Goal: Information Seeking & Learning: Learn about a topic

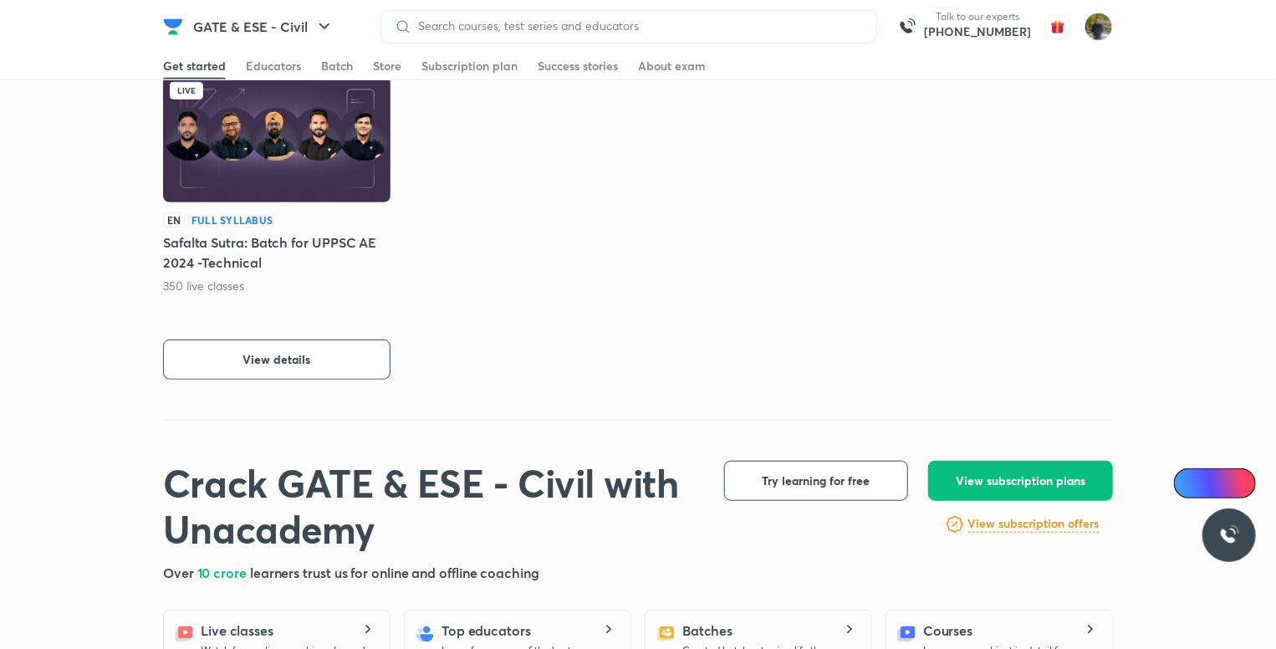
click at [1057, 514] on link "View subscription offers" at bounding box center [1033, 524] width 131 height 20
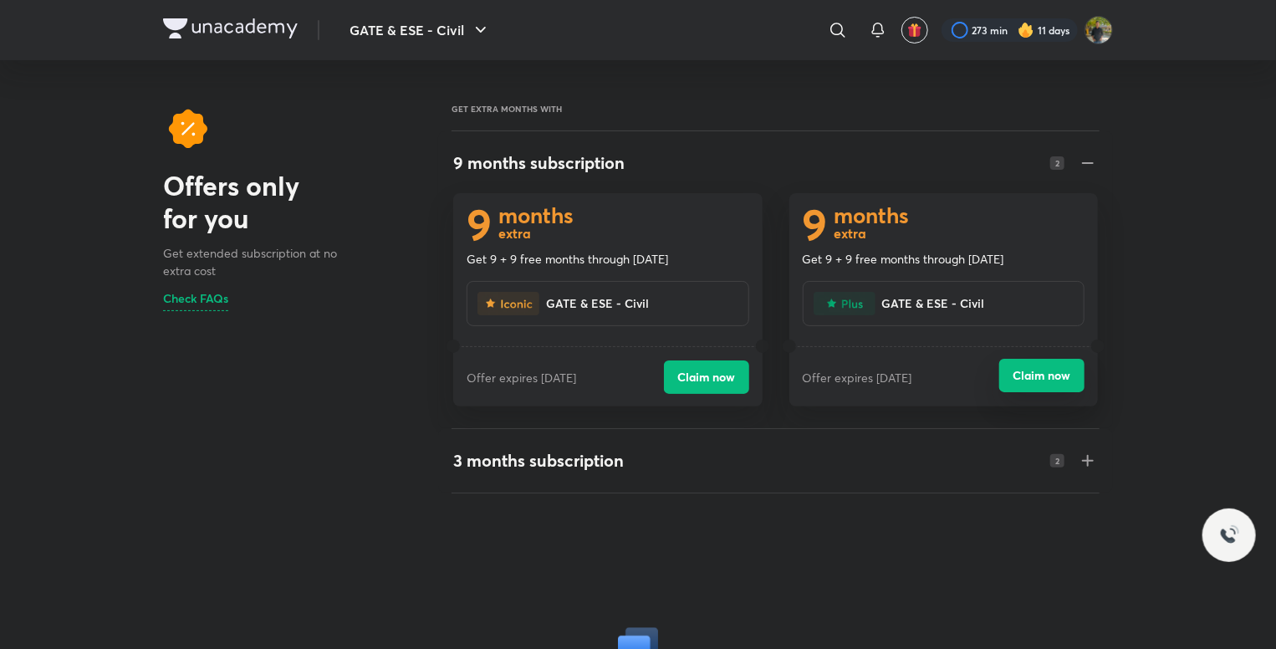
click at [1042, 362] on button "Claim now" at bounding box center [1041, 375] width 85 height 33
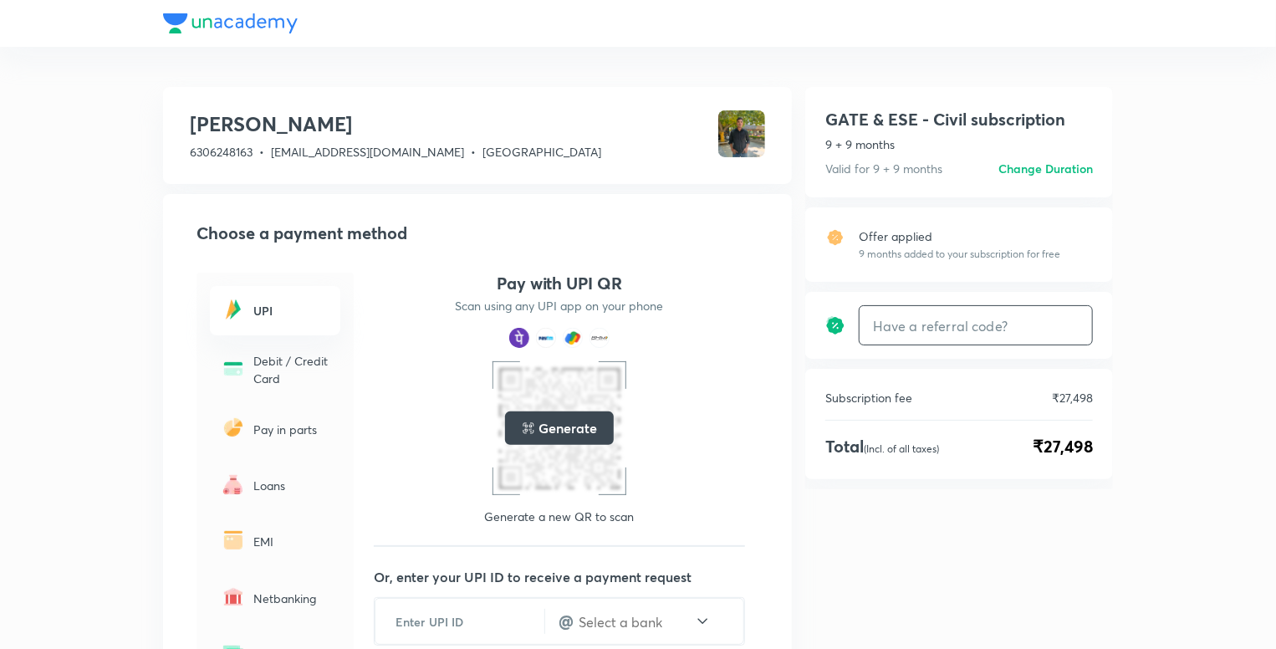
drag, startPoint x: 944, startPoint y: 316, endPoint x: 815, endPoint y: -73, distance: 409.6
click at [815, 0] on html "shubham rawat 6306248163 • shubhamrawat6306@gmail.com • Uttar Pradesh Choose a …" at bounding box center [638, 450] width 1276 height 900
click at [1064, 162] on h6 "Change Duration" at bounding box center [1045, 169] width 94 height 18
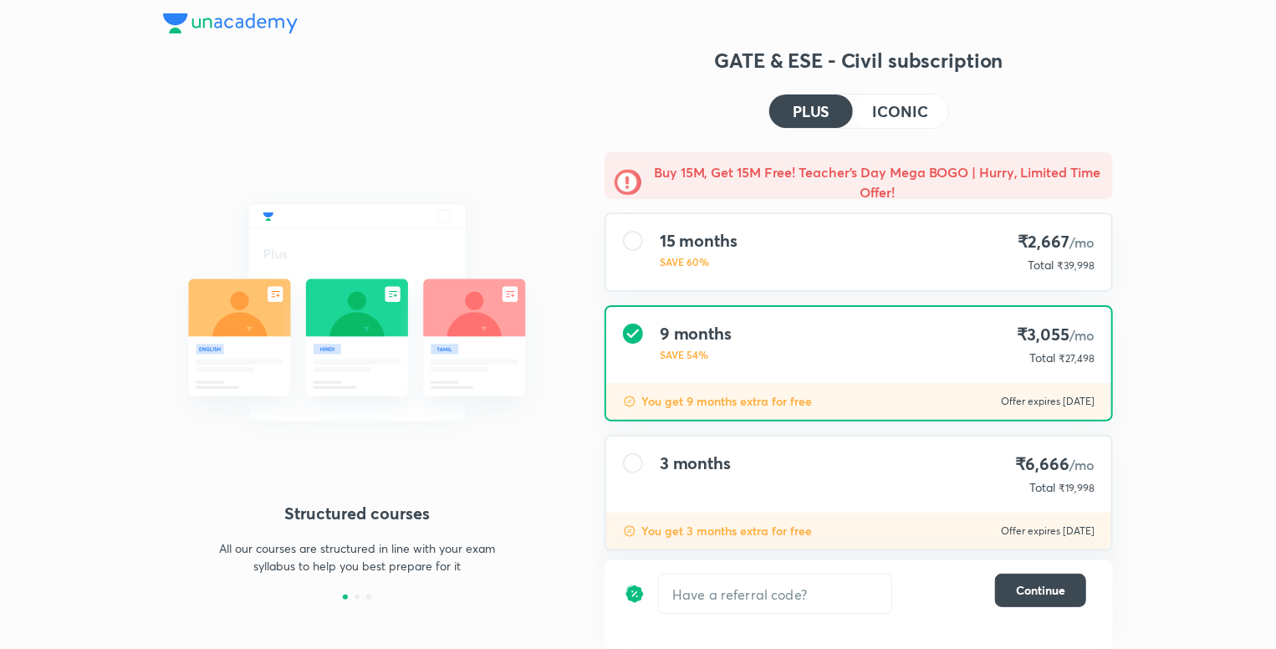
click at [989, 253] on div "15 months SAVE 60% ₹2,667 /mo Total ₹39,998" at bounding box center [858, 252] width 505 height 76
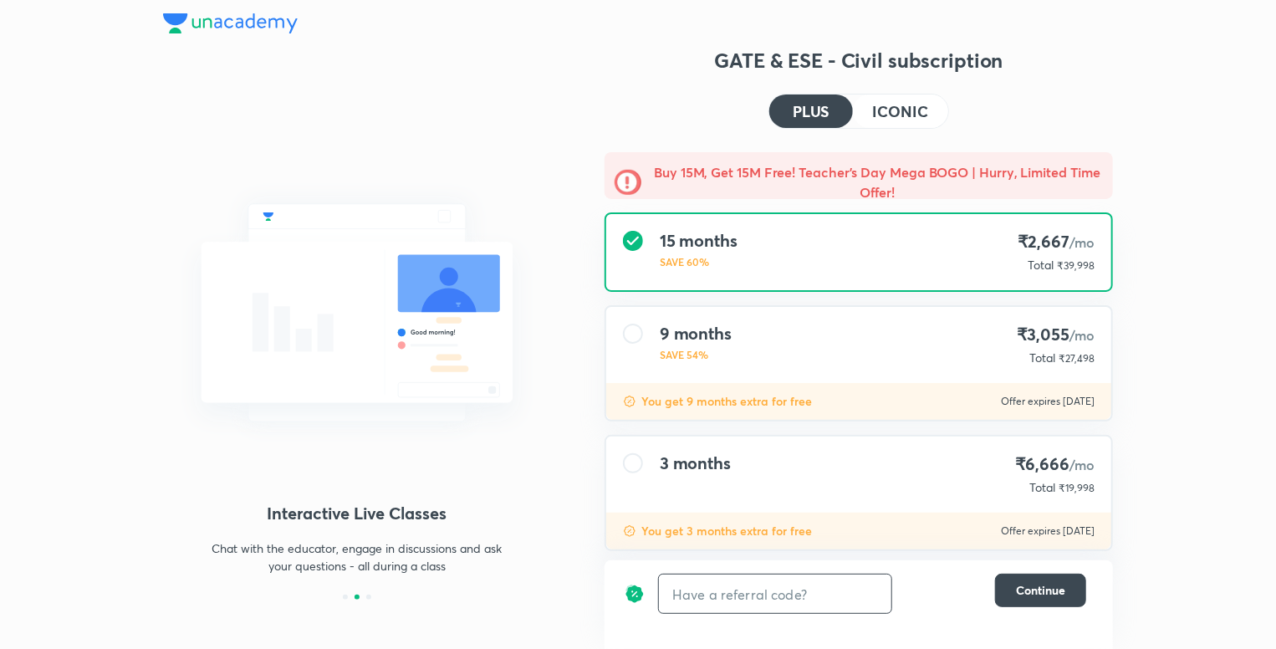
click at [885, 583] on input "text" at bounding box center [775, 593] width 232 height 39
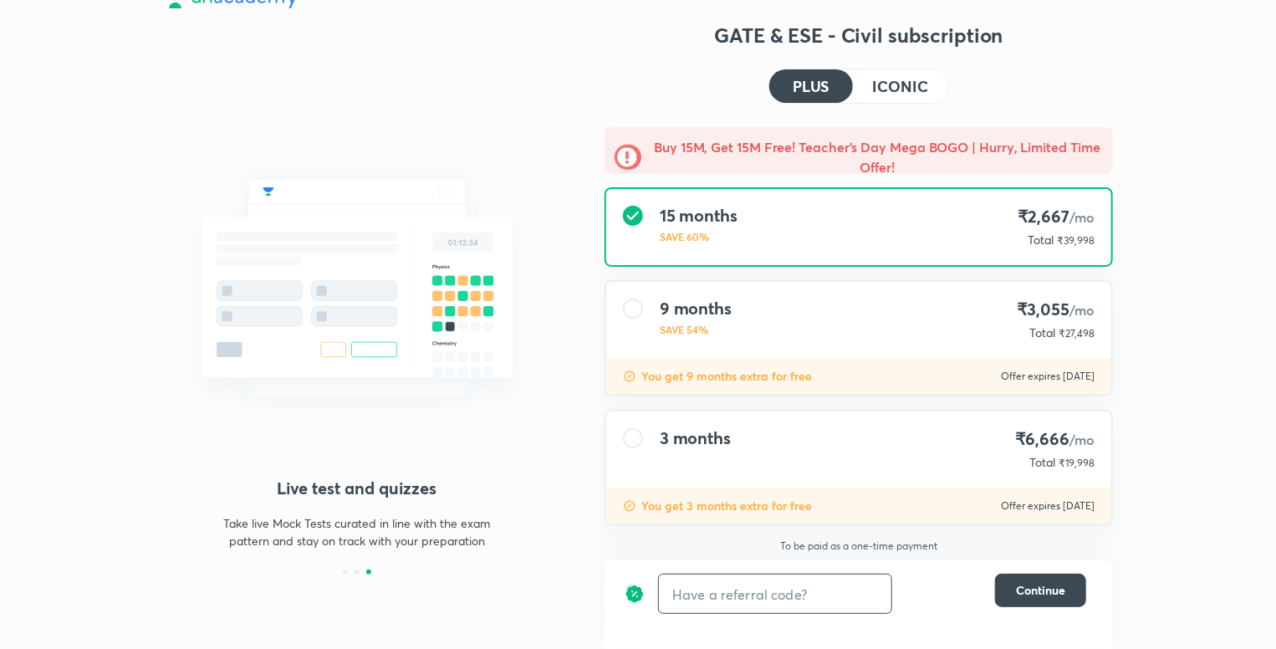
click at [797, 605] on input "text" at bounding box center [775, 593] width 232 height 39
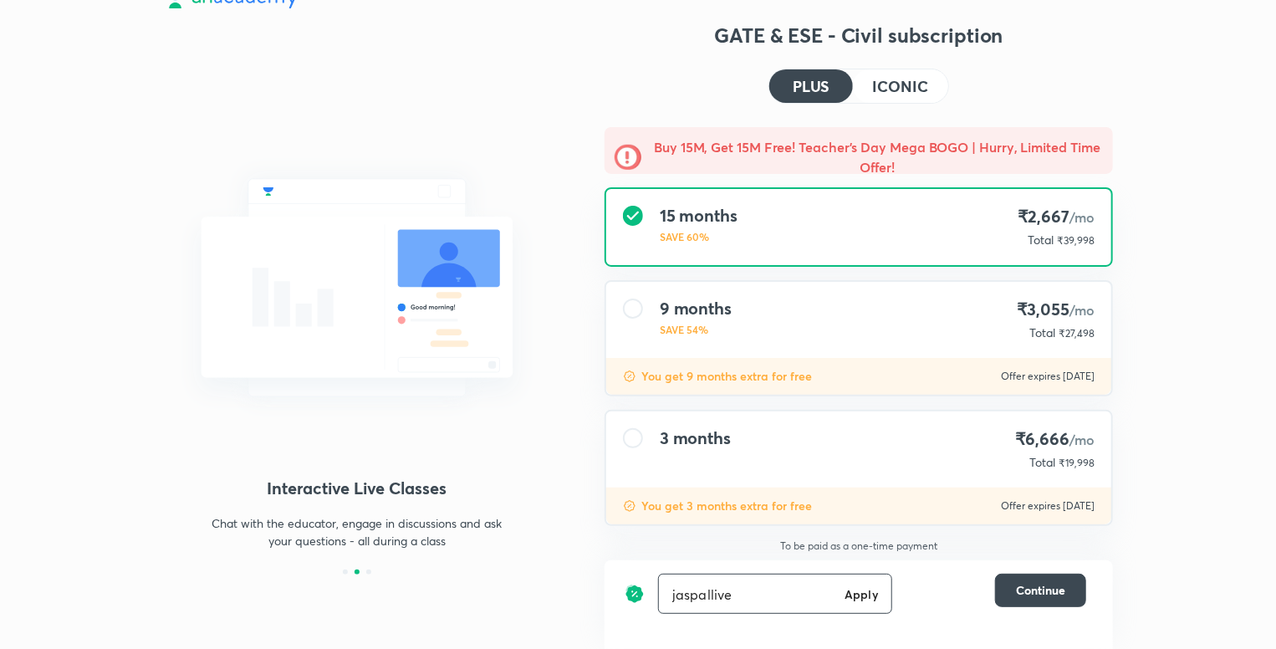
type input "jaspallive"
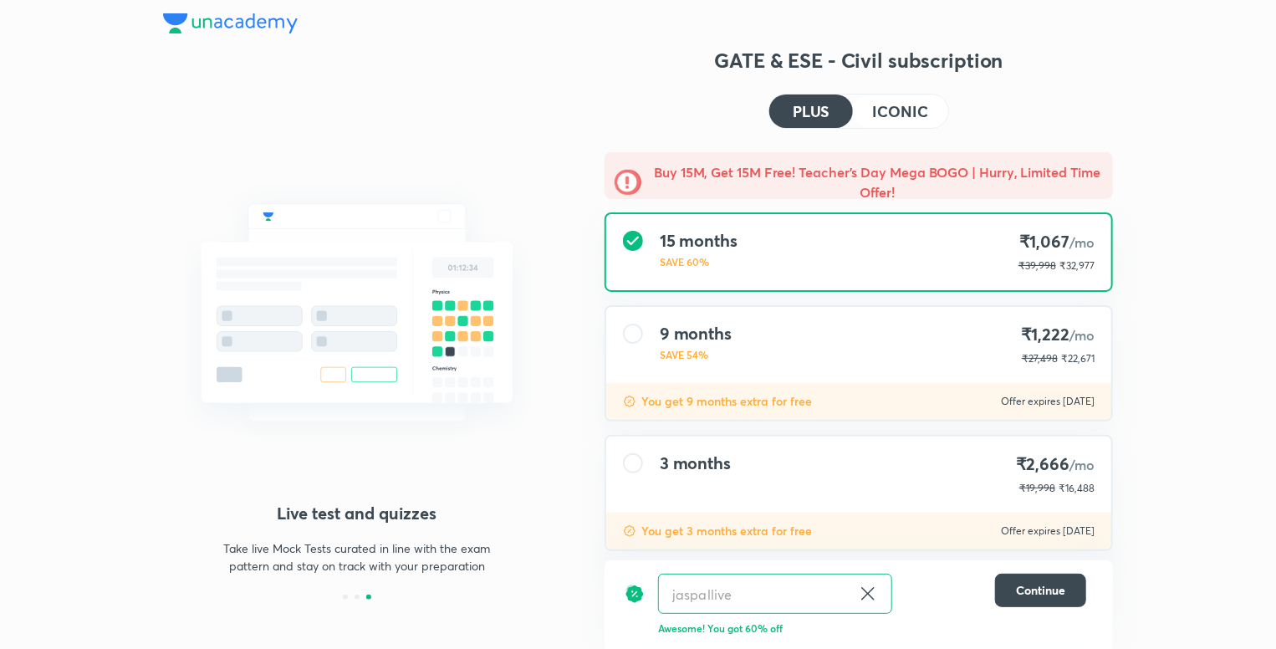
scroll to position [23, 0]
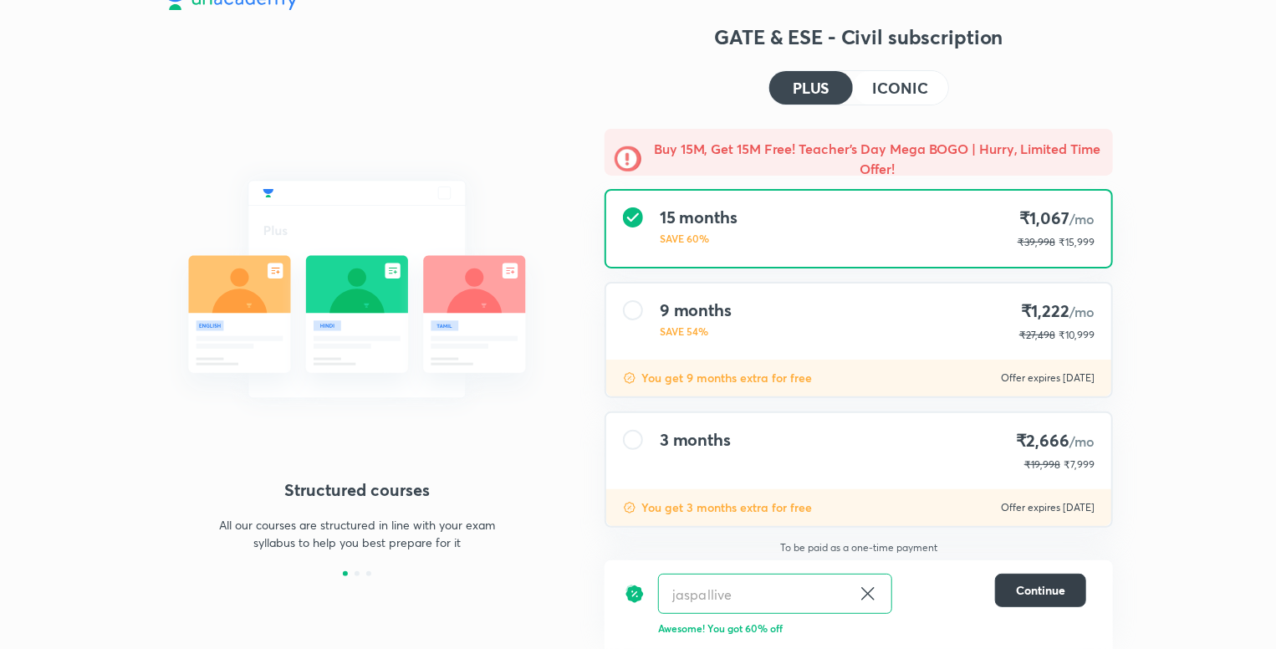
click at [1033, 595] on span "Continue" at bounding box center [1040, 590] width 49 height 17
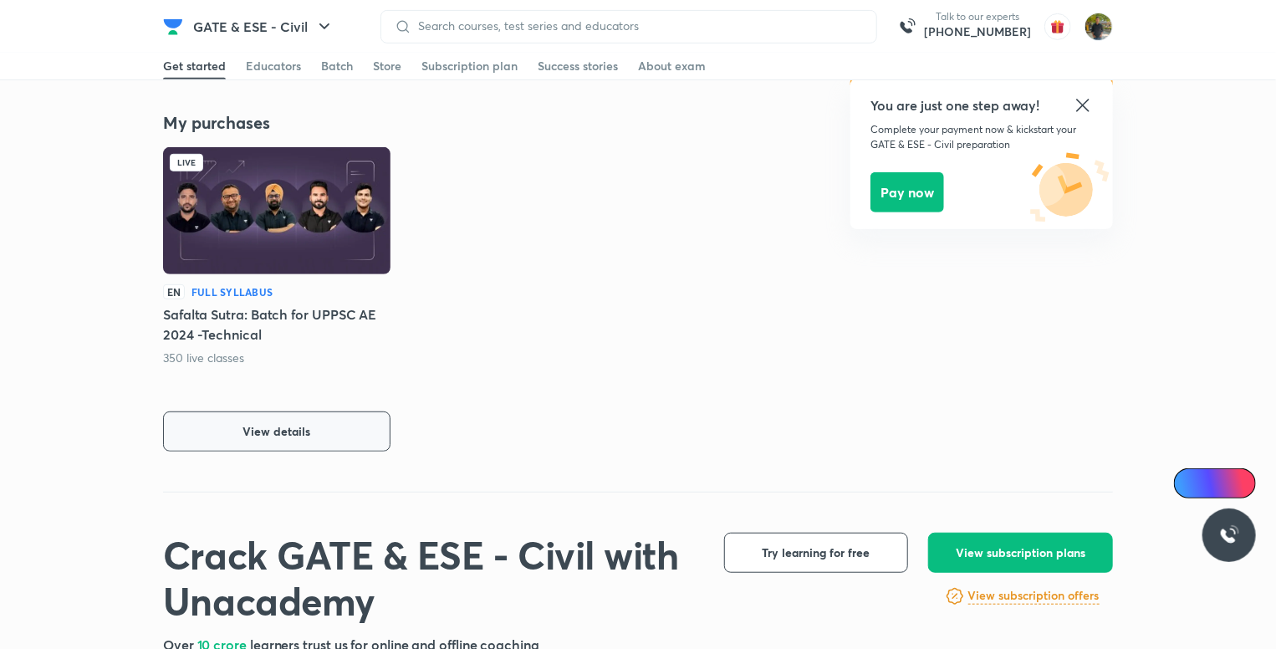
click at [368, 421] on button "View details" at bounding box center [276, 431] width 227 height 40
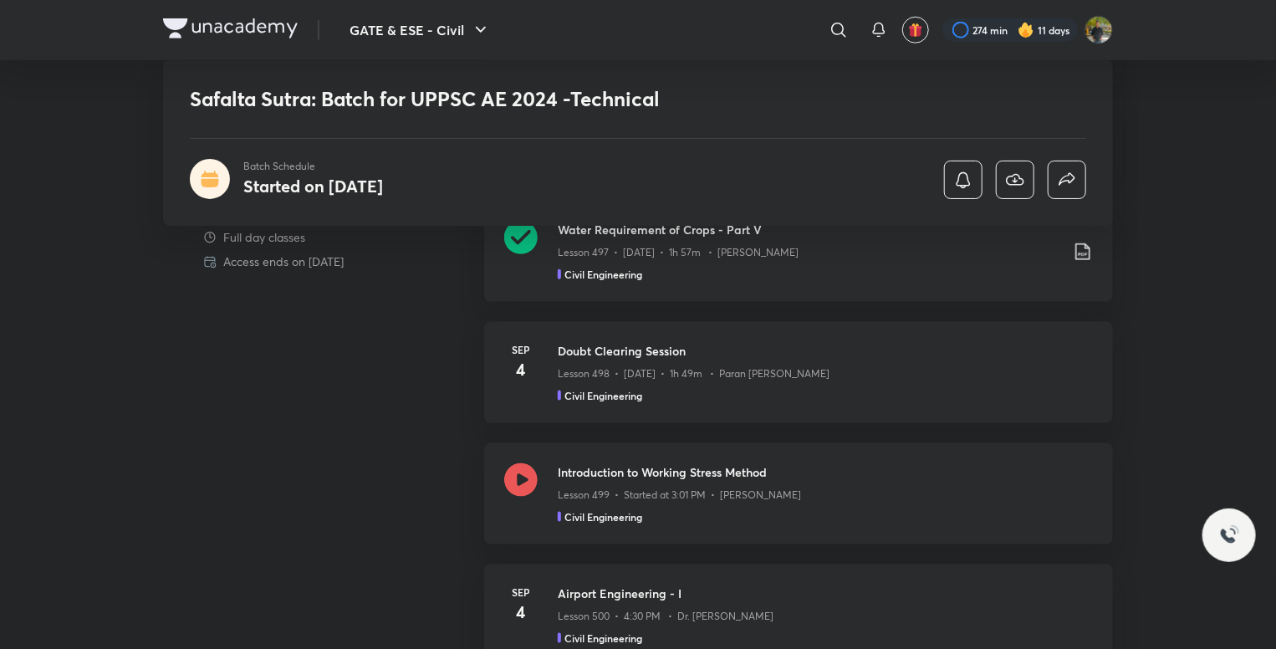
scroll to position [910, 0]
click at [859, 476] on h3 "Introduction to Working Stress Method" at bounding box center [825, 471] width 535 height 18
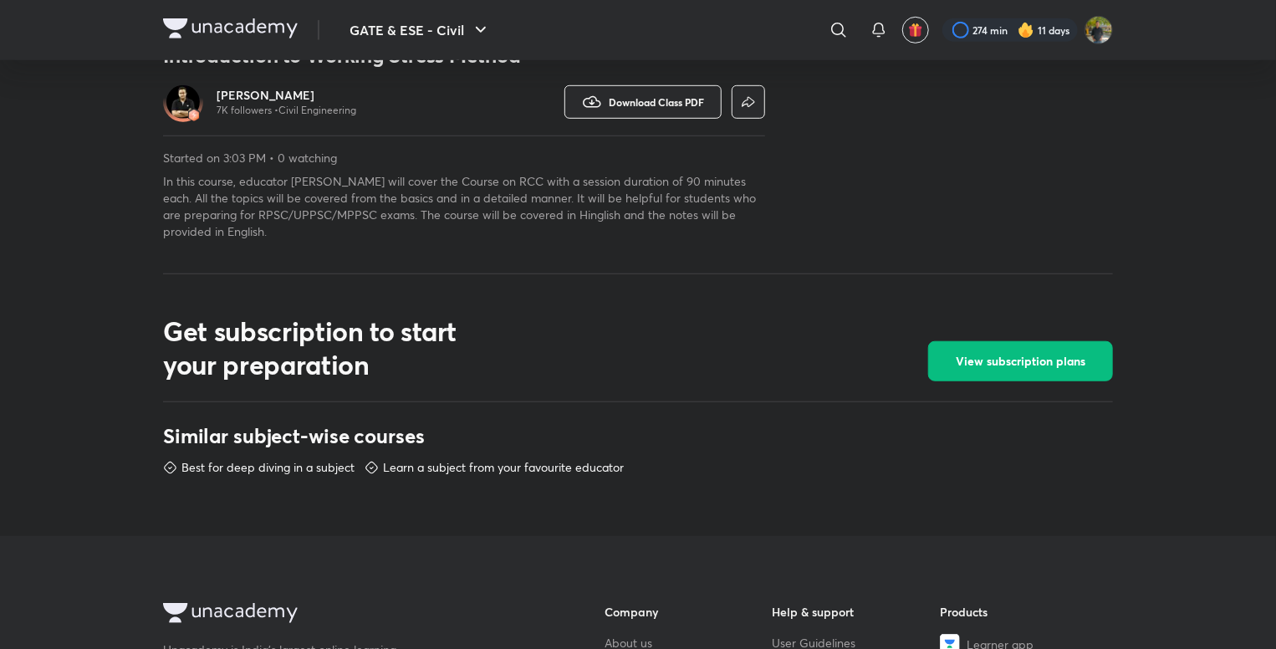
scroll to position [528, 0]
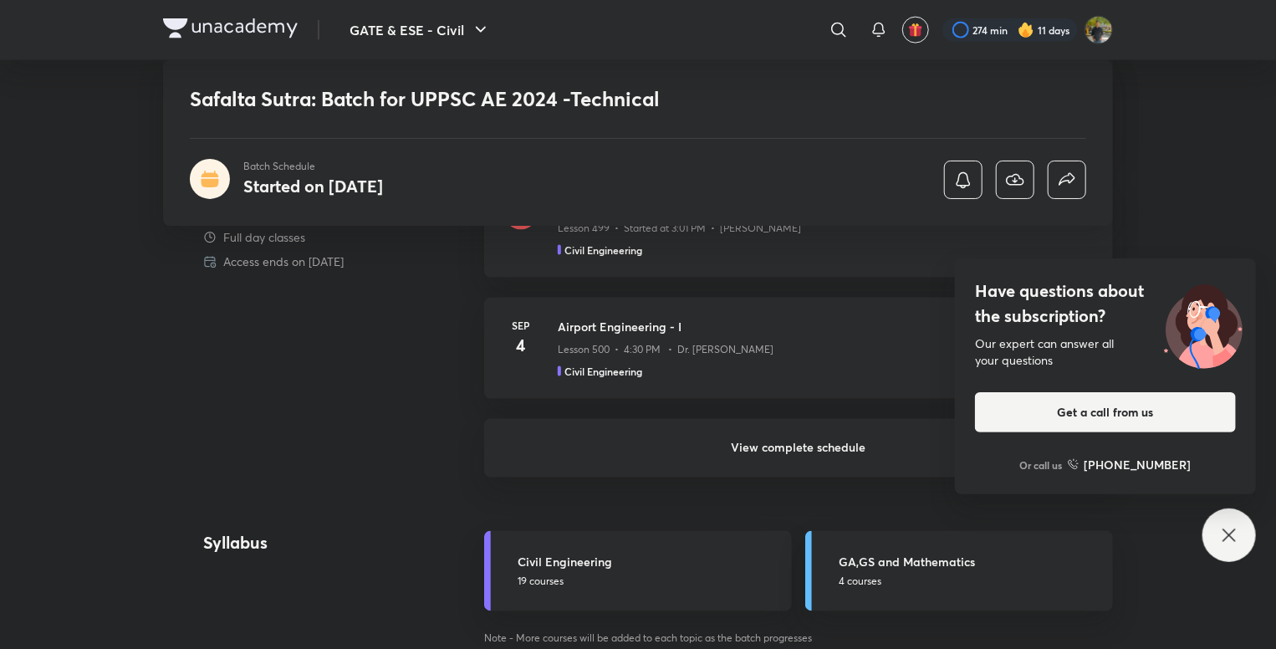
scroll to position [1174, 0]
click at [1234, 540] on icon at bounding box center [1228, 534] width 13 height 13
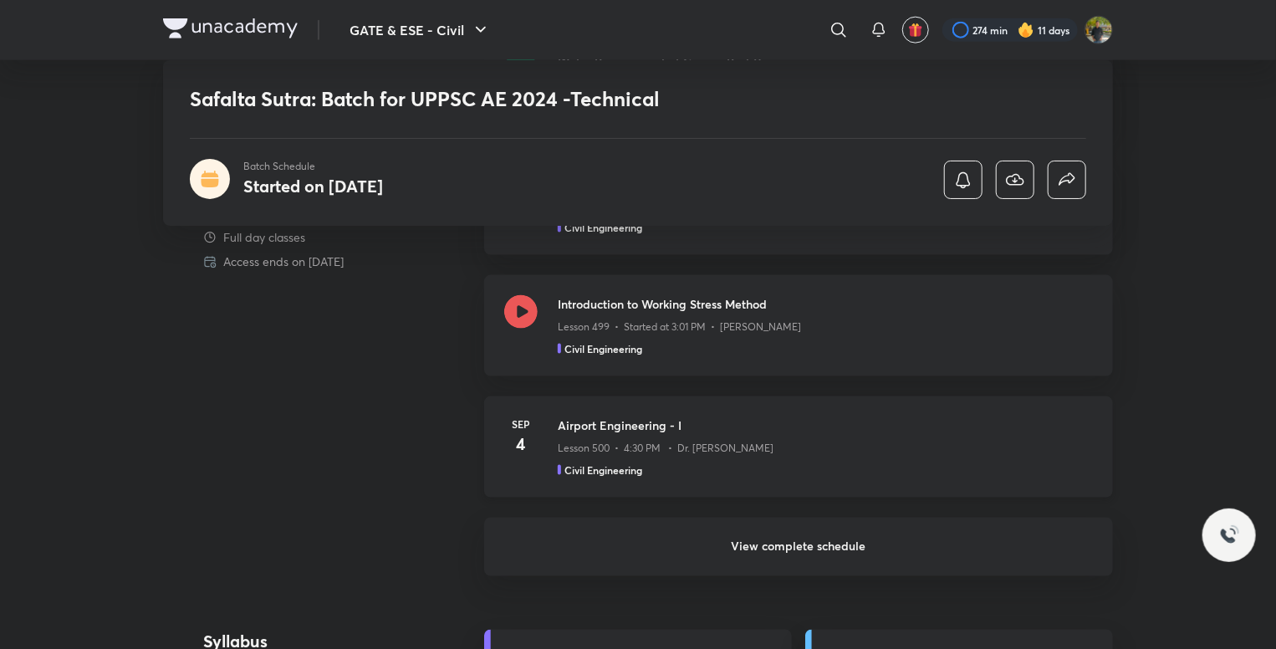
scroll to position [1083, 0]
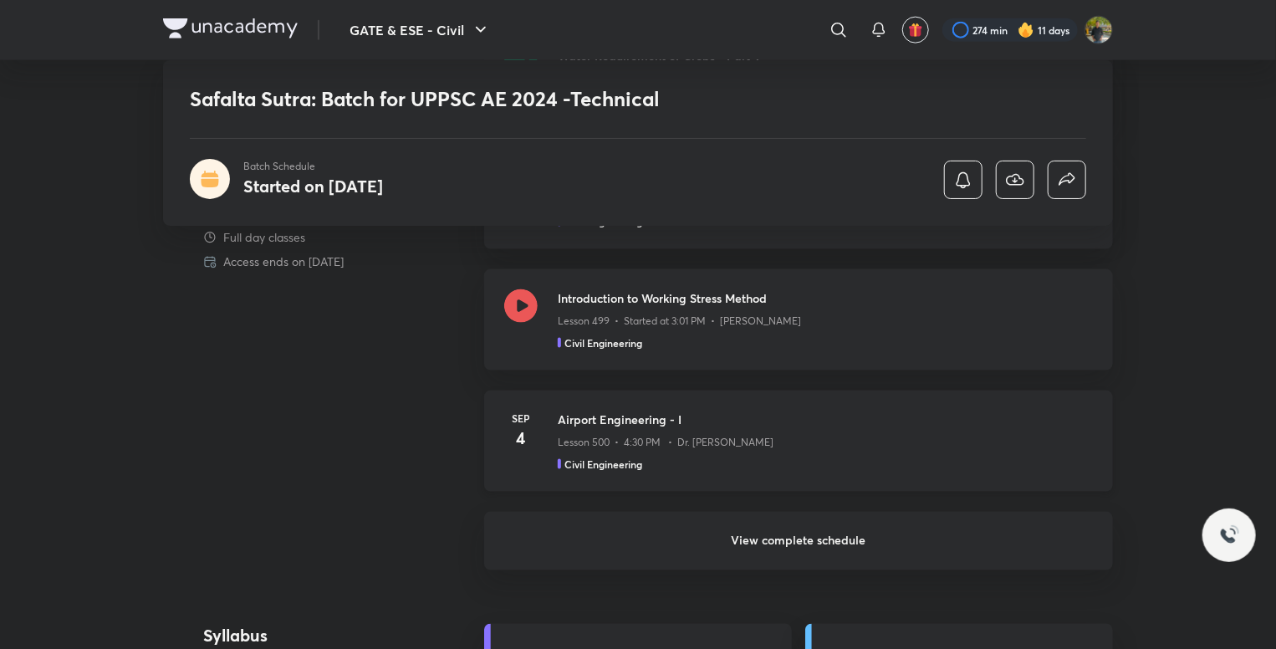
click at [746, 457] on div "Civil Engineering" at bounding box center [825, 464] width 535 height 15
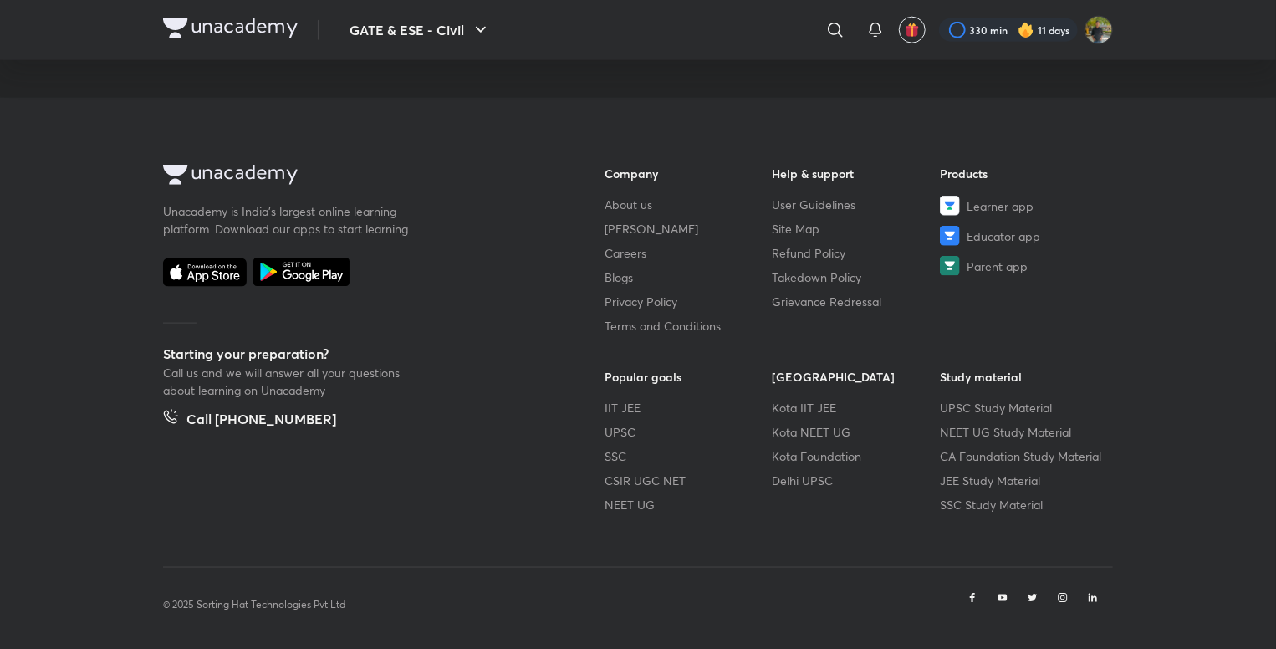
scroll to position [938, 0]
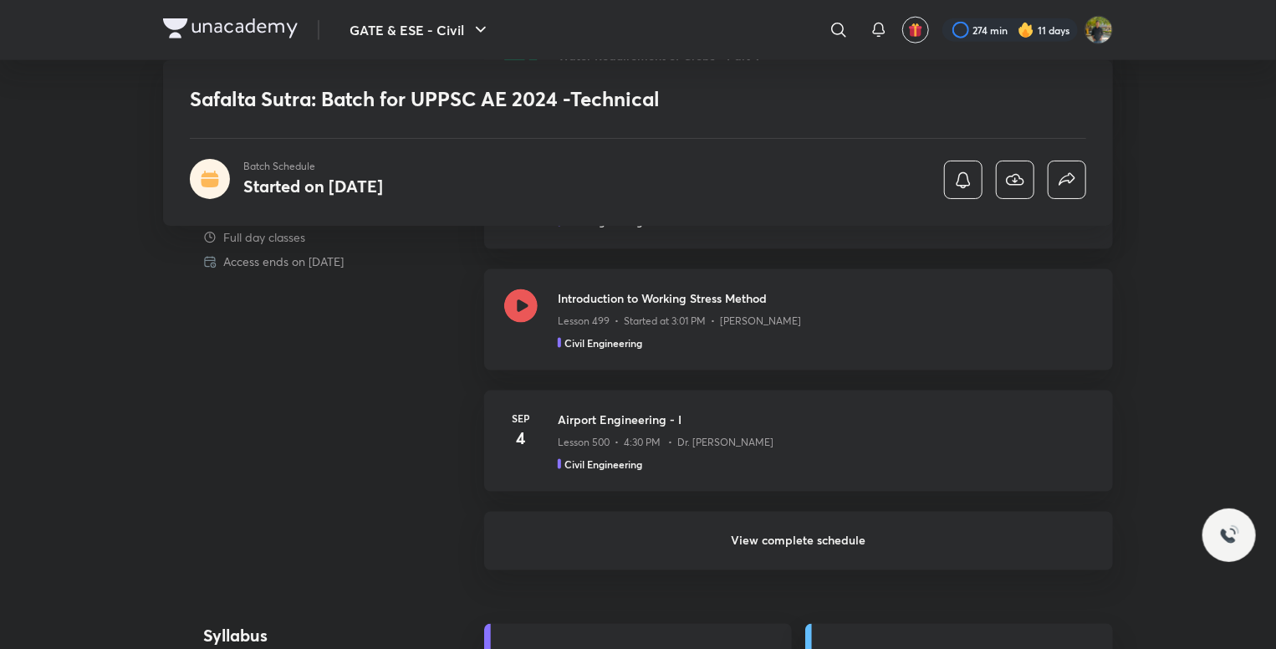
scroll to position [1083, 0]
click at [785, 541] on h6 "View complete schedule" at bounding box center [798, 541] width 629 height 59
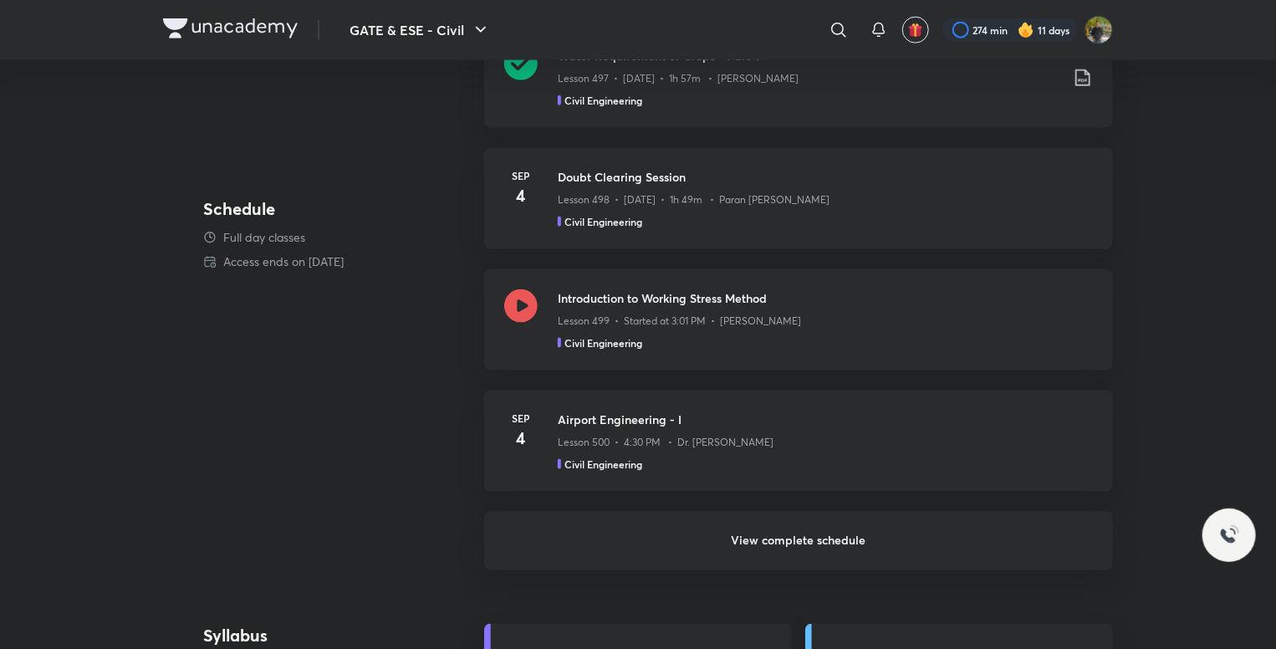
click at [810, 539] on div "Safalta Sutra: Batch for UPPSC AE 2024 -Technical Batch Schedule Started on Apr…" at bounding box center [638, 656] width 950 height 3290
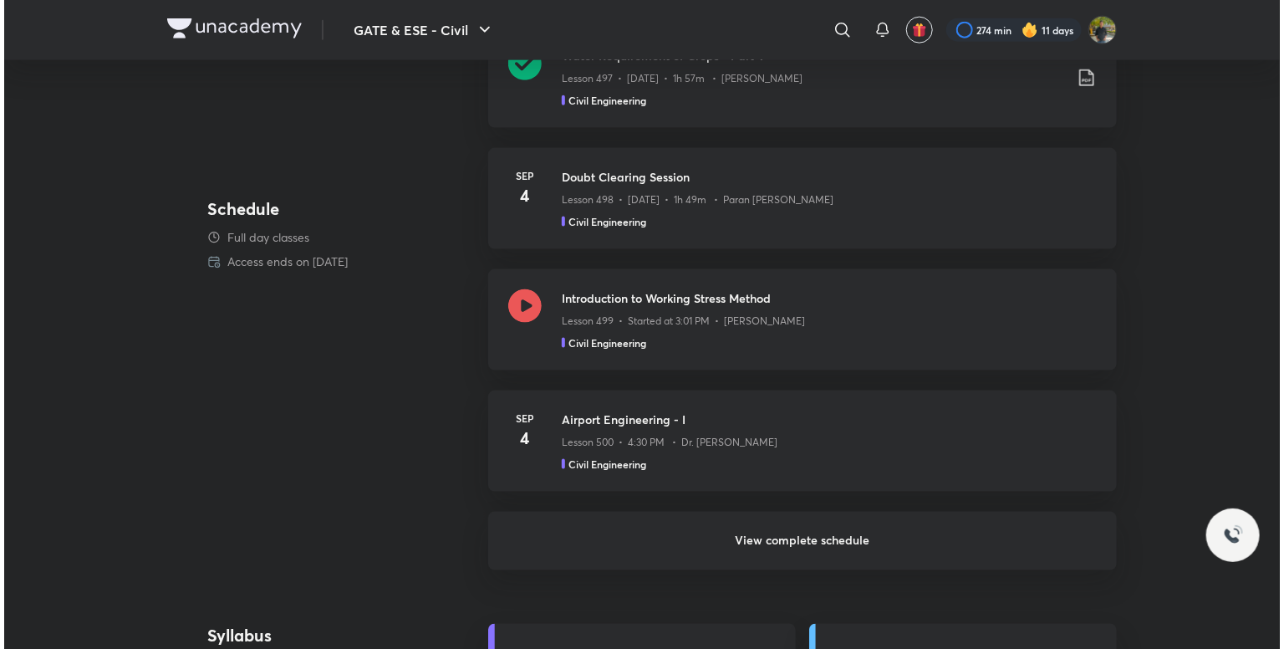
scroll to position [0, 0]
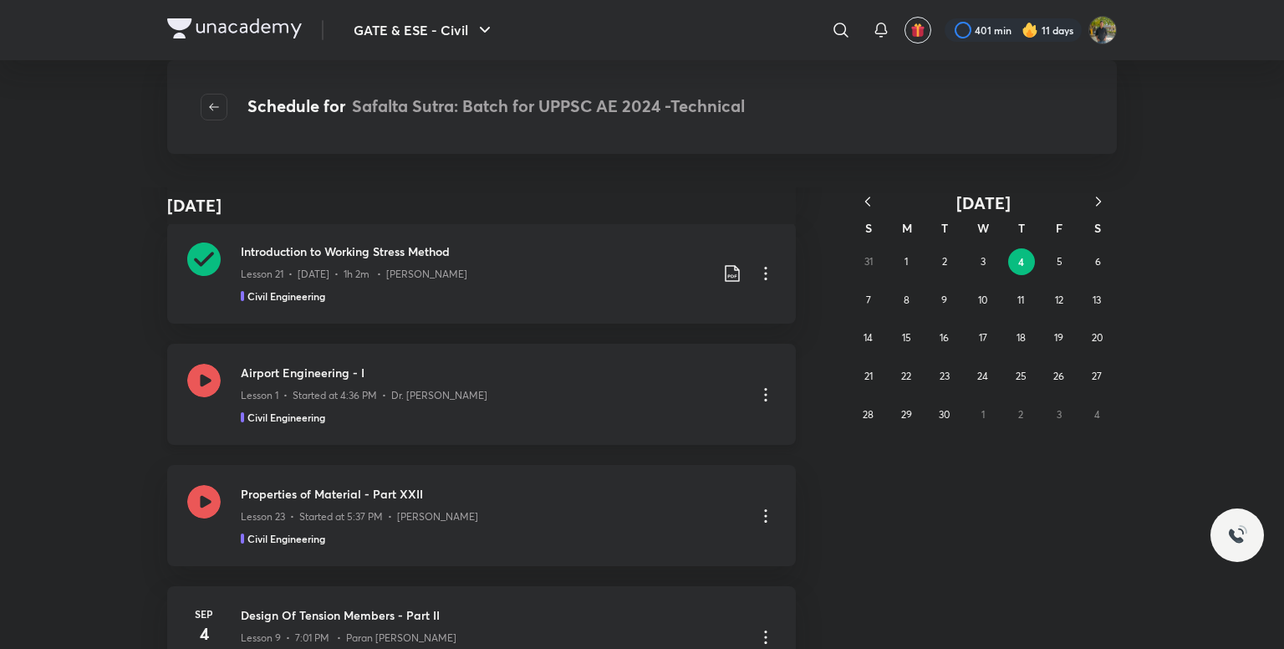
scroll to position [491, 0]
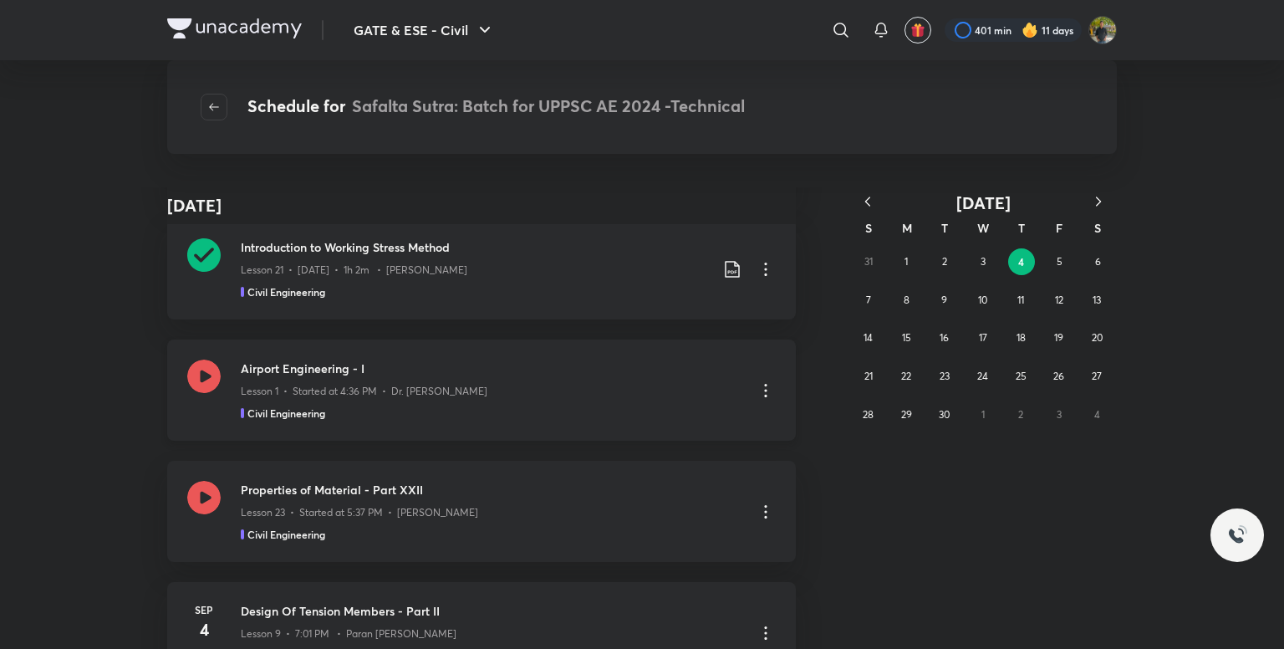
click at [613, 482] on h3 "Properties of Material - Part XXII" at bounding box center [492, 490] width 502 height 18
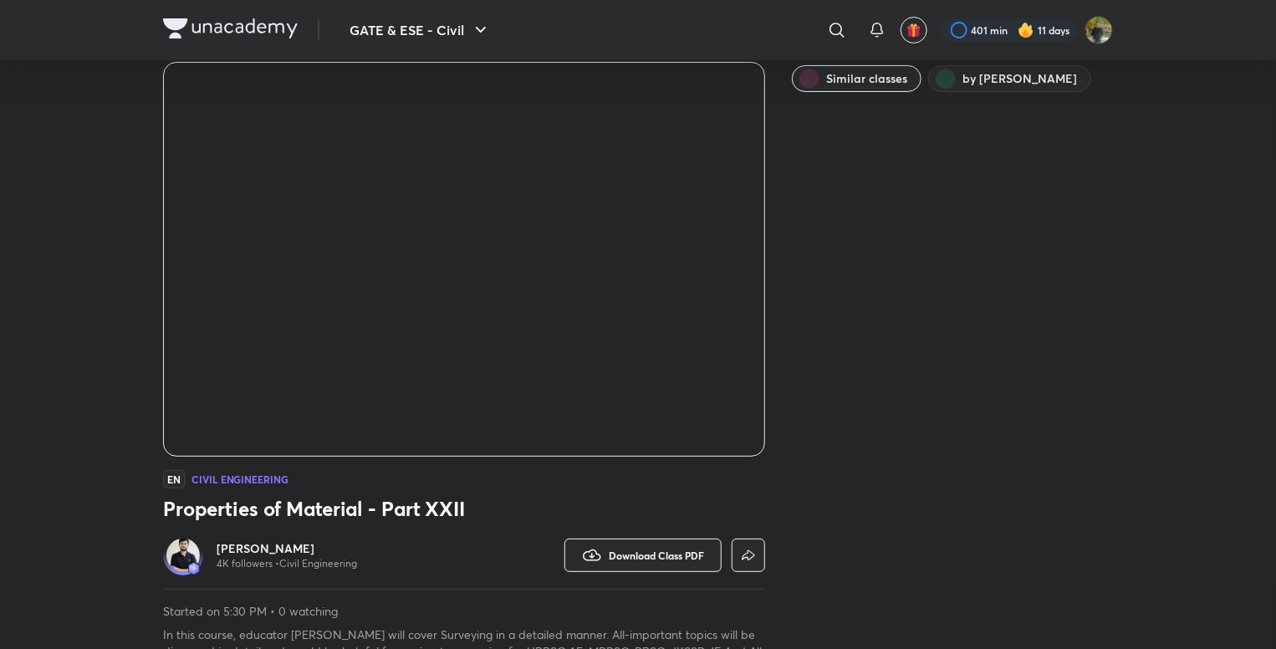
scroll to position [59, 0]
